Goal: Task Accomplishment & Management: Use online tool/utility

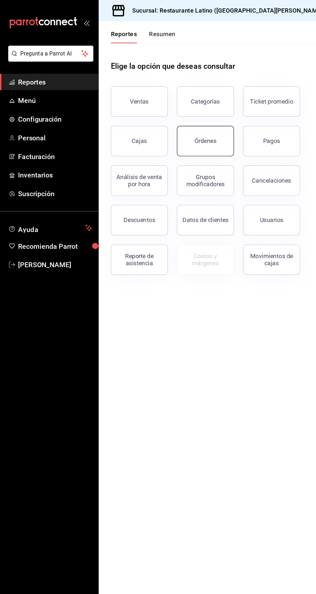
click at [169, 124] on button "Órdenes" at bounding box center [174, 120] width 48 height 26
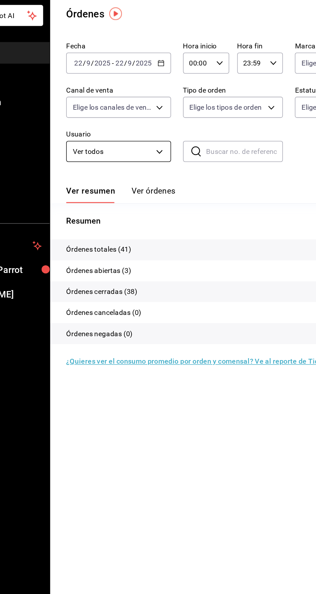
click at [144, 139] on body "Pregunta a Parrot AI Reportes Menú Configuración Personal Facturación Inventari…" at bounding box center [158, 297] width 316 height 594
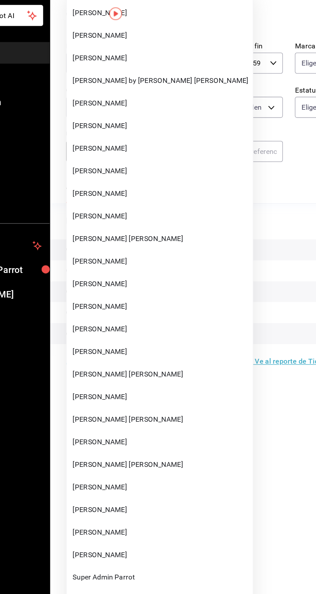
scroll to position [254, 0]
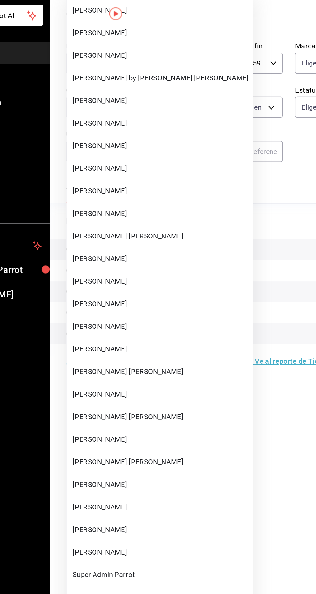
click at [138, 362] on span "[PERSON_NAME]" at bounding box center [154, 361] width 113 height 7
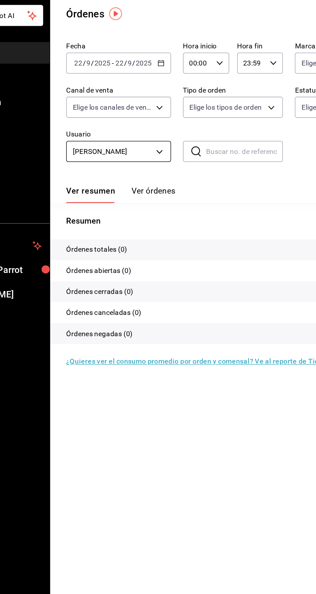
click at [152, 134] on body "Pregunta a Parrot AI Reportes Menú Configuración Personal Facturación Inventari…" at bounding box center [158, 297] width 316 height 594
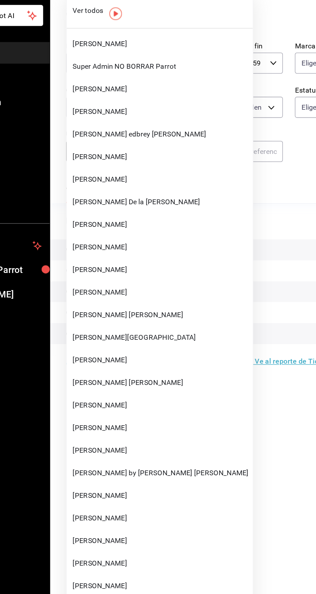
scroll to position [302, 0]
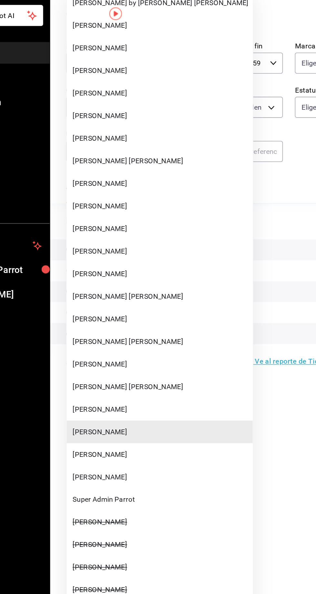
click at [143, 293] on li "[PERSON_NAME]" at bounding box center [155, 298] width 120 height 15
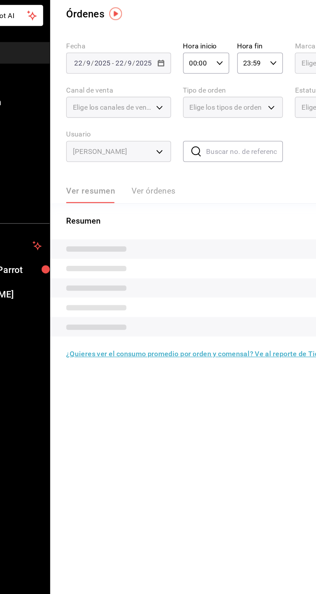
type input "4b42da08-155e-46c7-9010-6fd5de82f2f6"
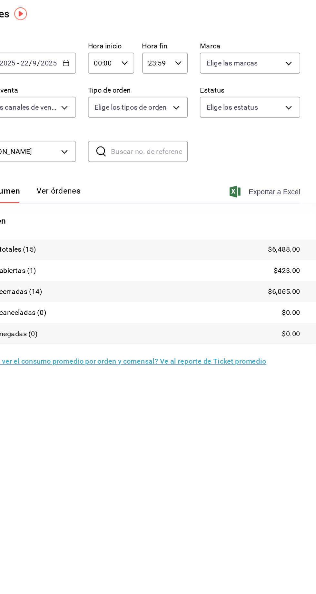
click at [272, 160] on span "Exportar a Excel" at bounding box center [284, 159] width 44 height 8
